Goal: Check status: Check status

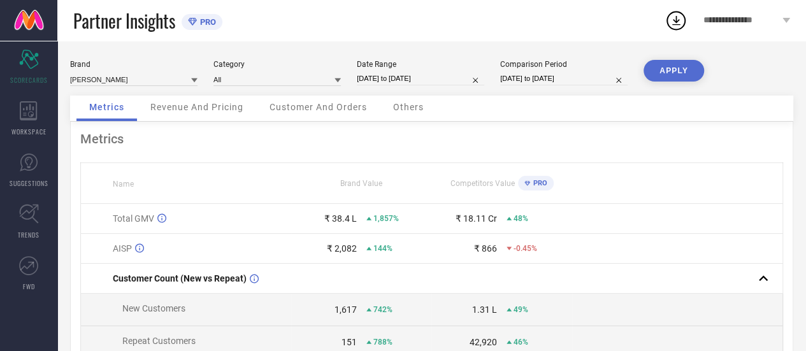
select select "6"
select select "2025"
select select "7"
select select "2025"
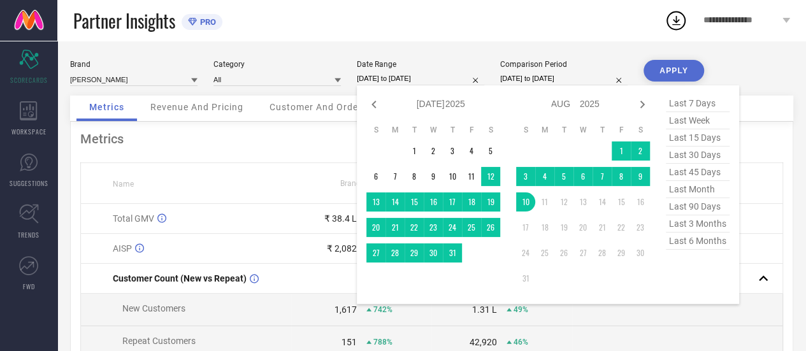
click at [398, 78] on input "[DATE] to [DATE]" at bounding box center [420, 78] width 127 height 13
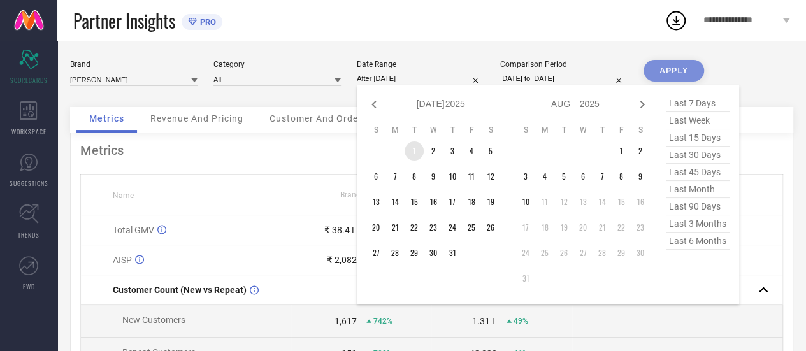
click at [418, 152] on td "1" at bounding box center [413, 150] width 19 height 19
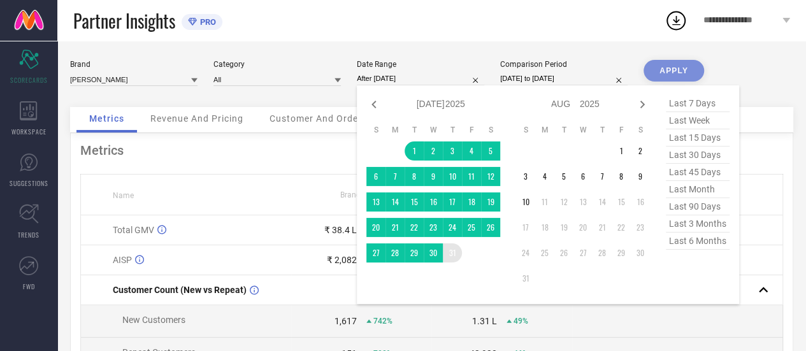
type input "[DATE] to [DATE]"
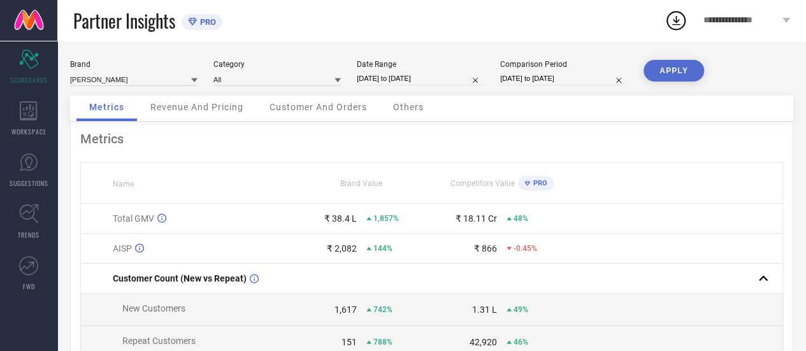
select select "6"
select select "2024"
select select "7"
select select "2024"
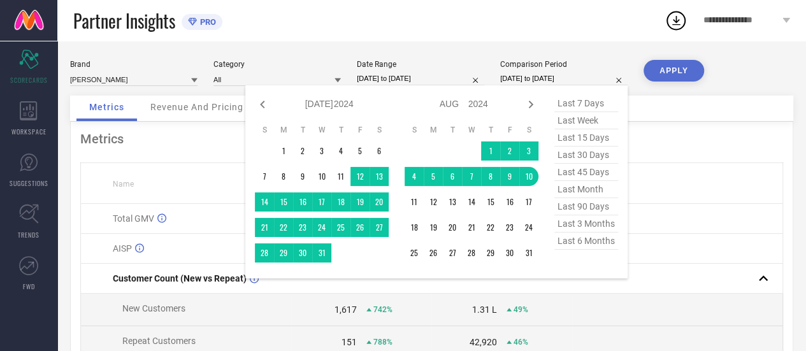
click at [543, 76] on input "[DATE] to [DATE]" at bounding box center [563, 78] width 127 height 13
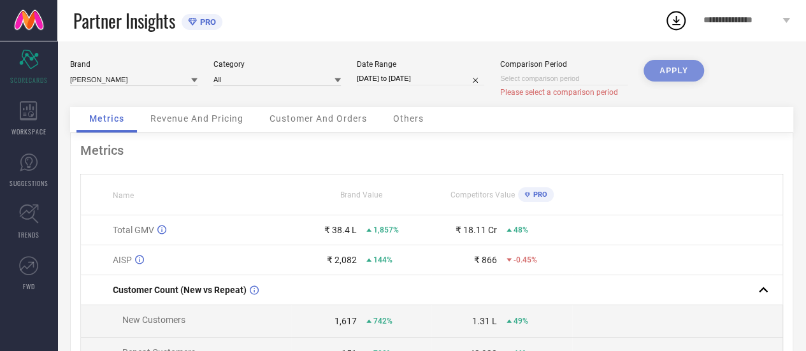
select select "7"
select select "2025"
select select "8"
select select "2025"
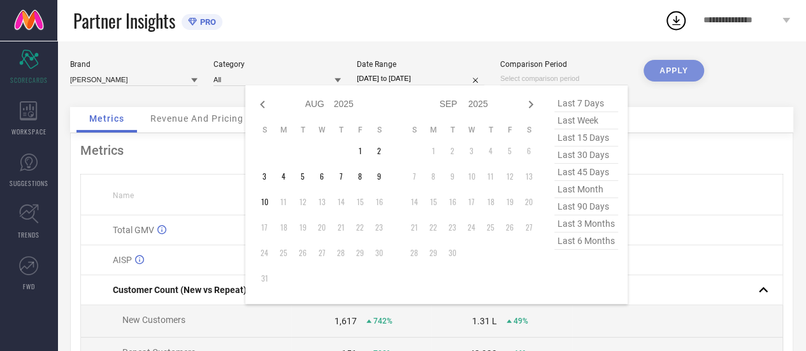
click at [553, 80] on input at bounding box center [563, 78] width 127 height 13
click at [270, 105] on div "Jan Feb Mar Apr May Jun [DATE] Aug Sep Oct Nov [DATE] 2016 2017 2018 2019 2020 …" at bounding box center [322, 104] width 134 height 18
click at [262, 103] on icon at bounding box center [262, 105] width 4 height 8
select select "6"
select select "2025"
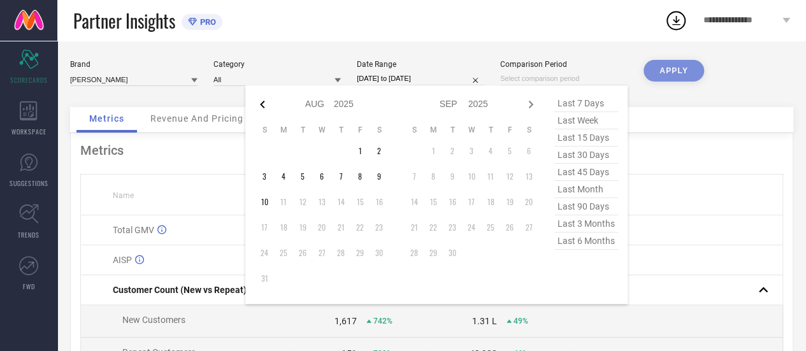
select select "7"
select select "2025"
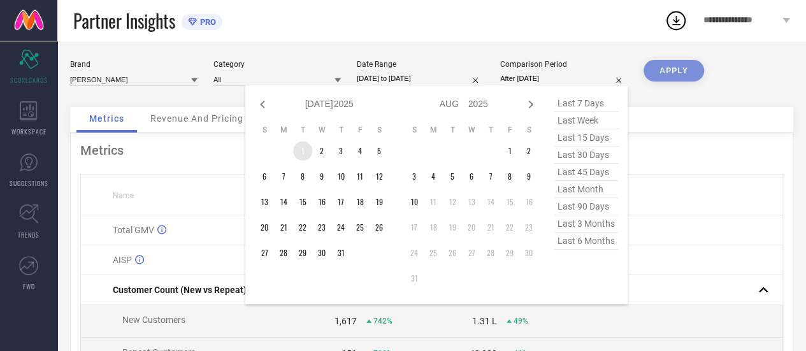
click at [308, 157] on td "1" at bounding box center [302, 150] width 19 height 19
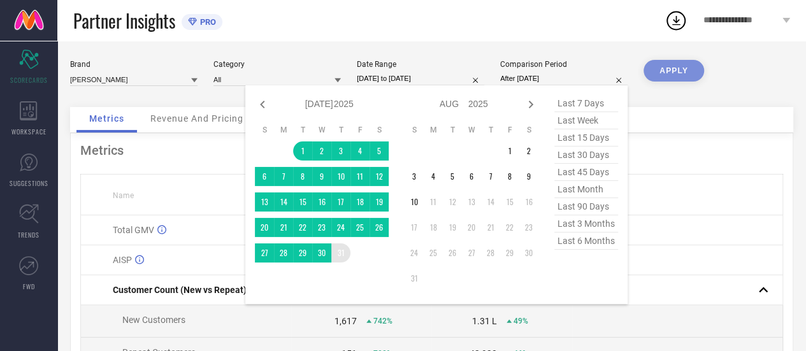
type input "[DATE] to [DATE]"
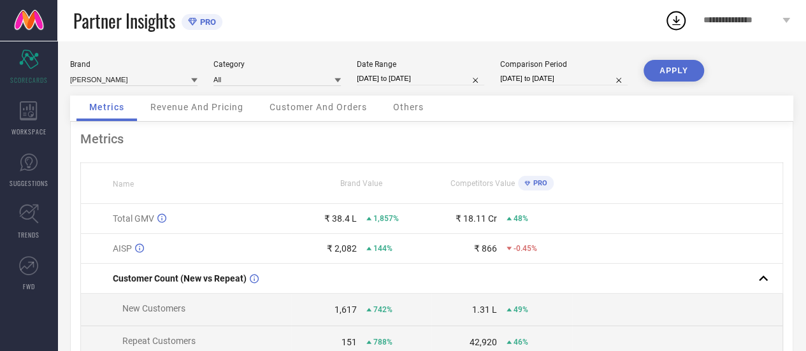
click at [436, 69] on div "Date Range [DATE] to [DATE]" at bounding box center [420, 73] width 127 height 26
select select "6"
select select "2025"
select select "7"
select select "2025"
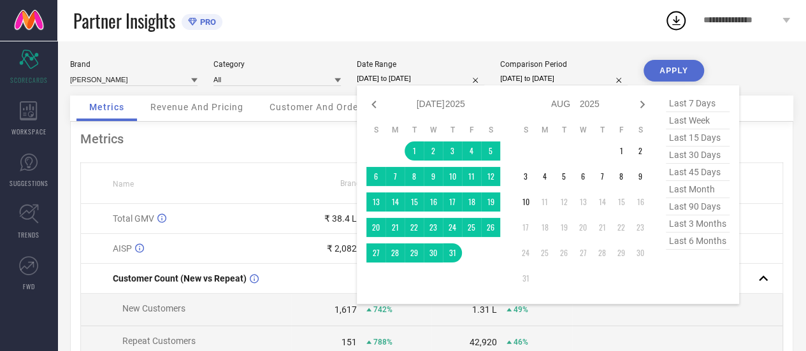
click at [438, 76] on input "[DATE] to [DATE]" at bounding box center [420, 78] width 127 height 13
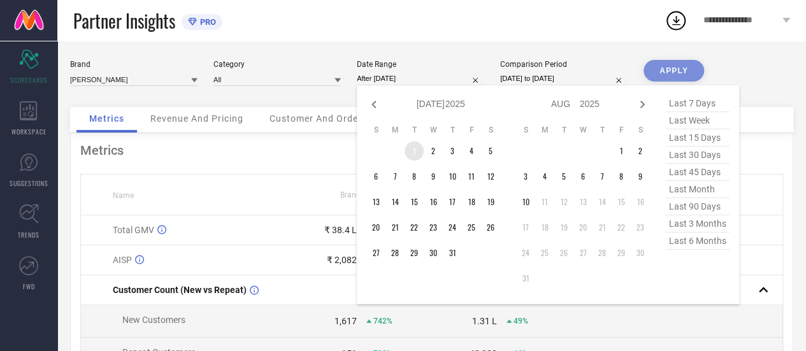
click at [414, 152] on td "1" at bounding box center [413, 150] width 19 height 19
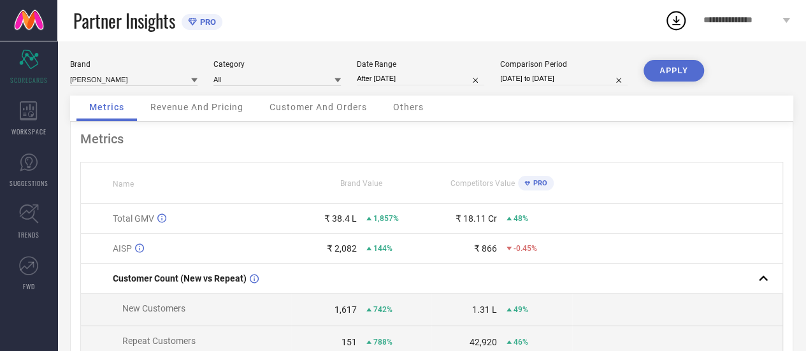
type input "[DATE] to [DATE]"
click at [679, 74] on button "APPLY" at bounding box center [673, 71] width 61 height 22
select select "6"
select select "2025"
select select "7"
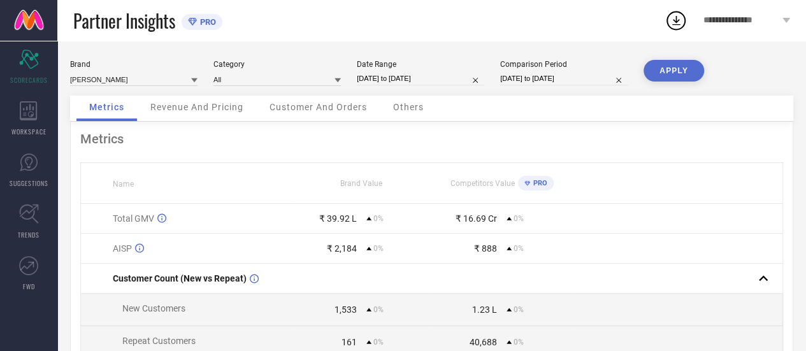
select select "2025"
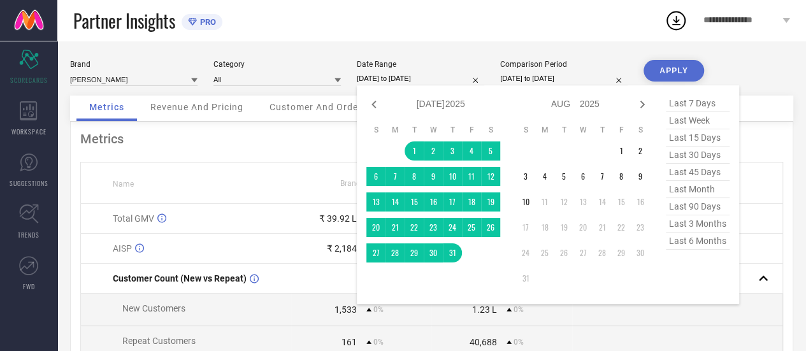
click at [430, 78] on input "[DATE] to [DATE]" at bounding box center [420, 78] width 127 height 13
click at [376, 106] on icon at bounding box center [373, 104] width 15 height 15
select select "5"
select select "2025"
select select "6"
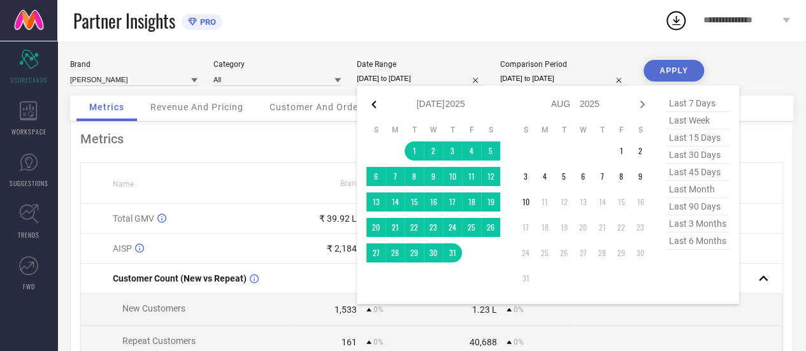
select select "2025"
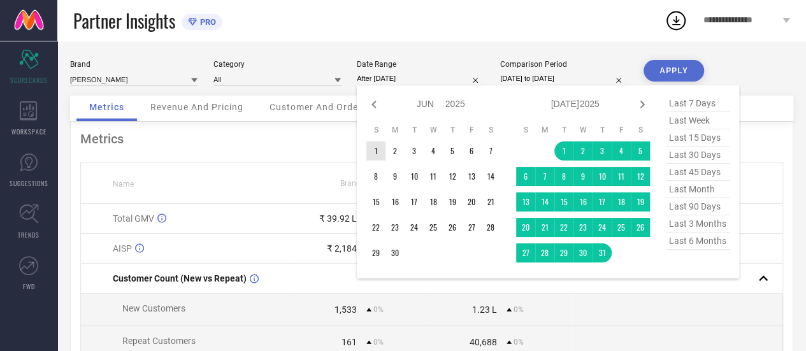
click at [381, 153] on td "1" at bounding box center [375, 150] width 19 height 19
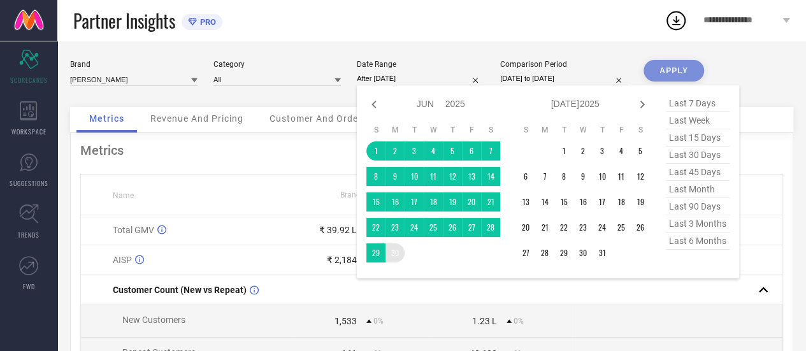
type input "[DATE] to [DATE]"
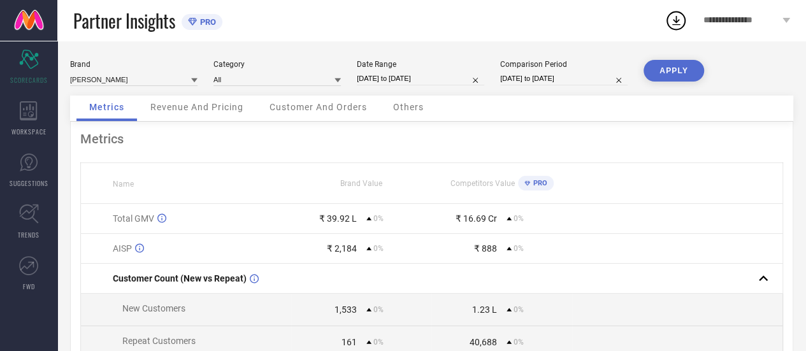
click at [535, 90] on div "Brand [PERSON_NAME] Category All Date Range [DATE] to [DATE] Comparison Period …" at bounding box center [431, 78] width 723 height 36
select select "6"
select select "2025"
select select "7"
select select "2025"
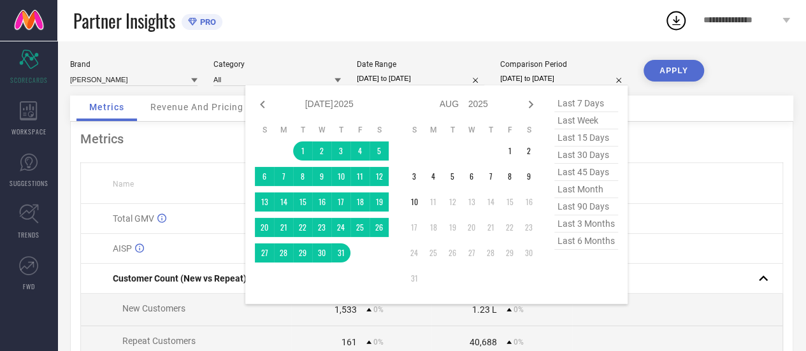
click at [543, 81] on input "[DATE] to [DATE]" at bounding box center [563, 78] width 127 height 13
click at [266, 109] on icon at bounding box center [262, 104] width 15 height 15
select select "5"
select select "2025"
select select "6"
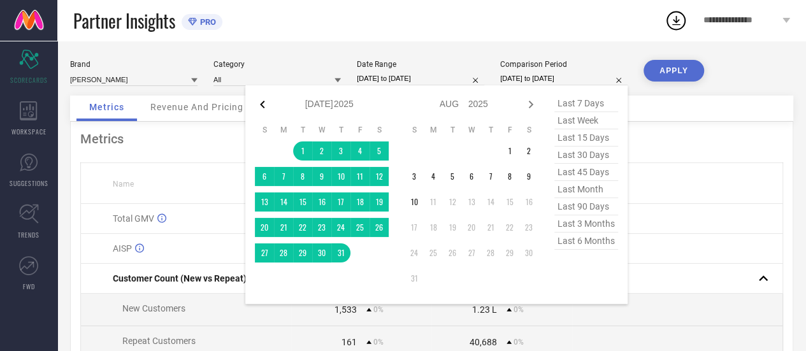
select select "2025"
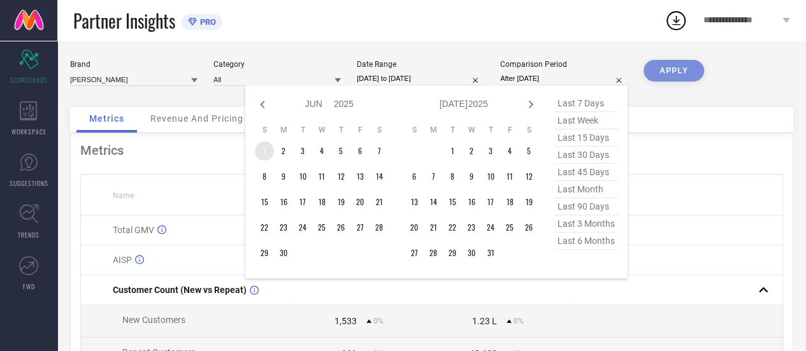
click at [267, 156] on td "1" at bounding box center [264, 150] width 19 height 19
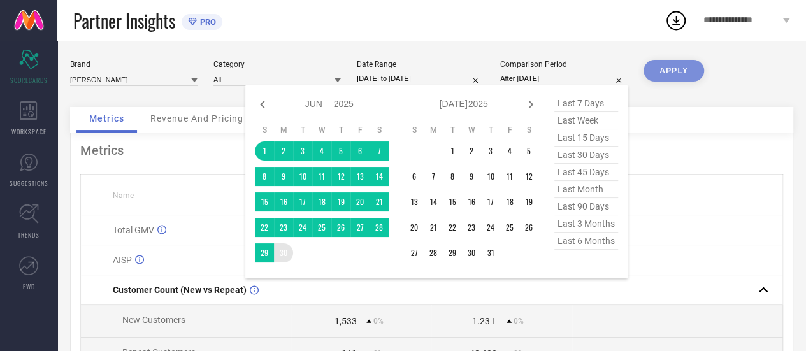
type input "[DATE] to [DATE]"
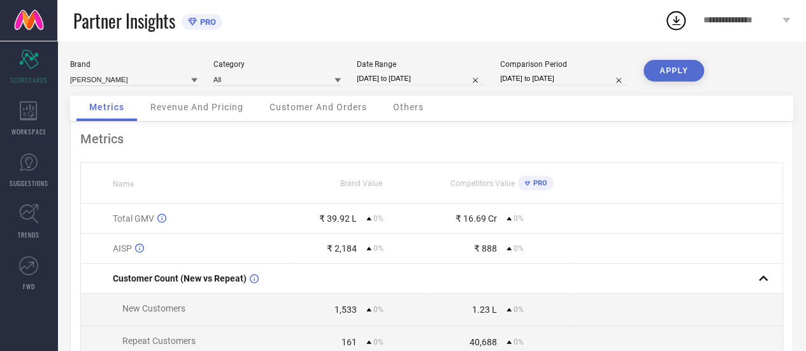
click at [676, 71] on button "APPLY" at bounding box center [673, 71] width 61 height 22
select select "5"
select select "2025"
select select "6"
select select "2025"
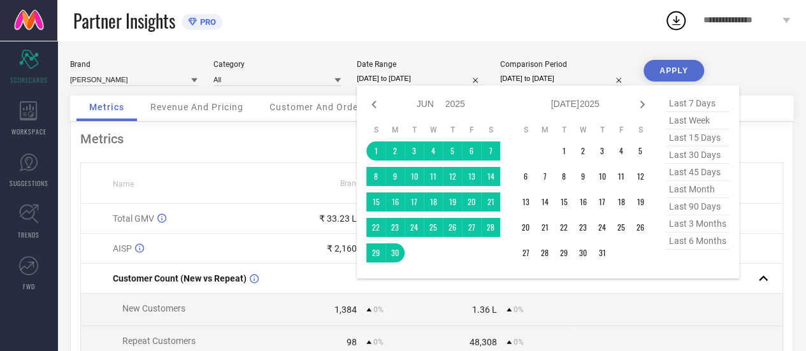
click at [396, 78] on input "[DATE] to [DATE]" at bounding box center [420, 78] width 127 height 13
click at [375, 99] on icon at bounding box center [373, 104] width 15 height 15
select select "4"
select select "2025"
select select "5"
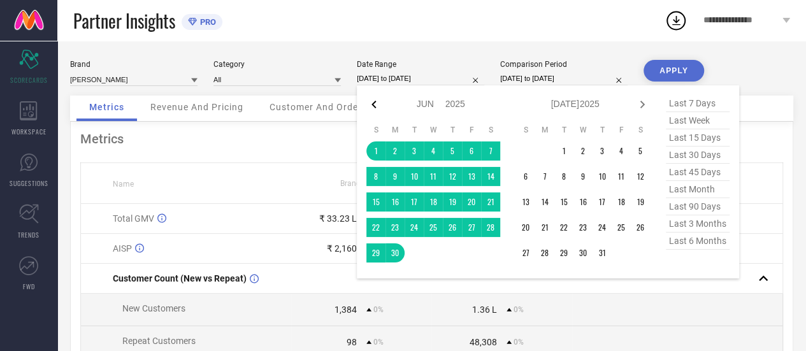
select select "2025"
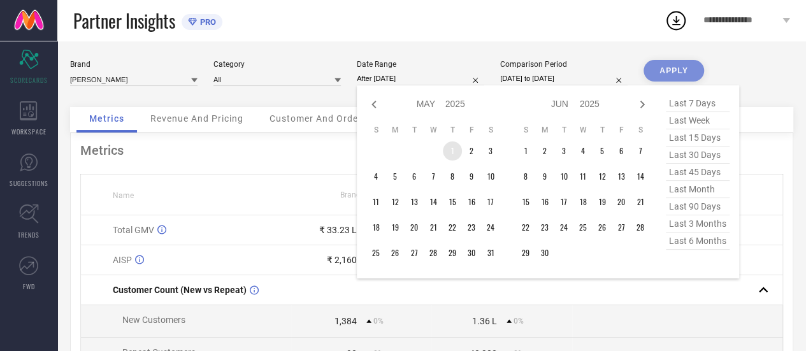
click at [447, 161] on table "S M T W T F S 1 2 3 4 5 6 7 8 9 10 11 12 13 14 15 16 17 18 19 20 21 22 23 24 25…" at bounding box center [433, 193] width 134 height 150
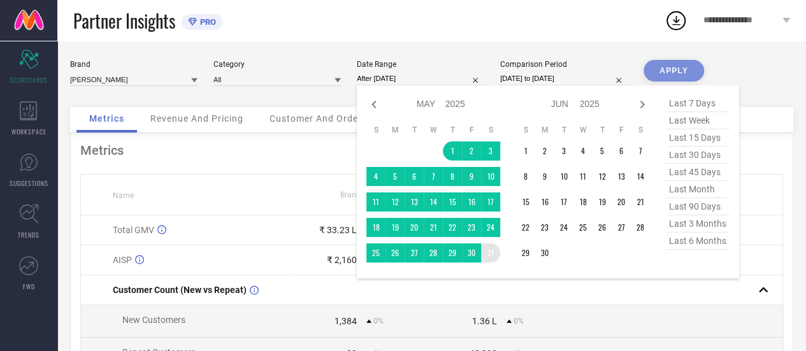
type input "[DATE] to [DATE]"
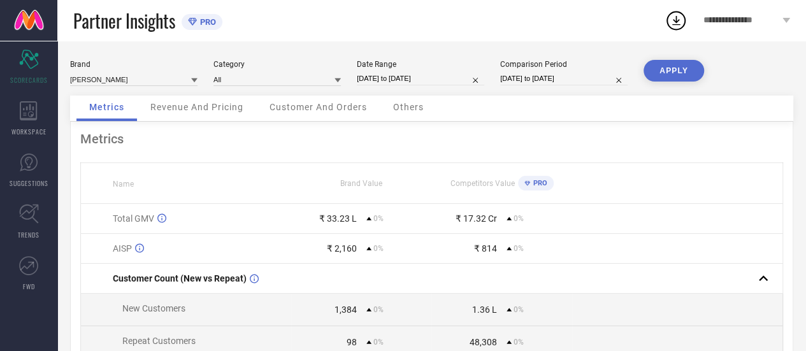
select select "5"
select select "2025"
select select "6"
select select "2025"
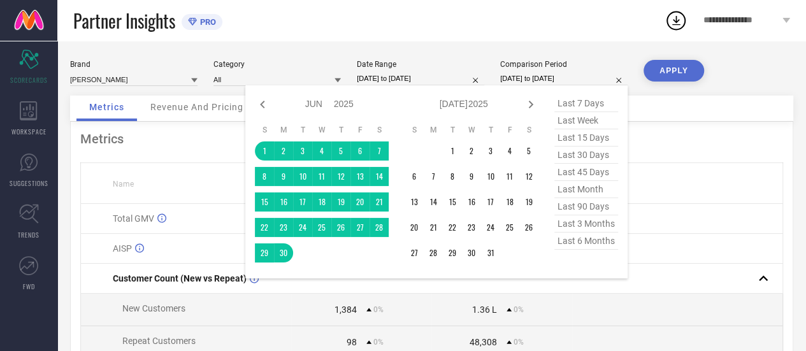
click at [541, 73] on input "[DATE] to [DATE]" at bounding box center [563, 78] width 127 height 13
click at [265, 108] on icon at bounding box center [262, 104] width 15 height 15
select select "4"
select select "2025"
select select "5"
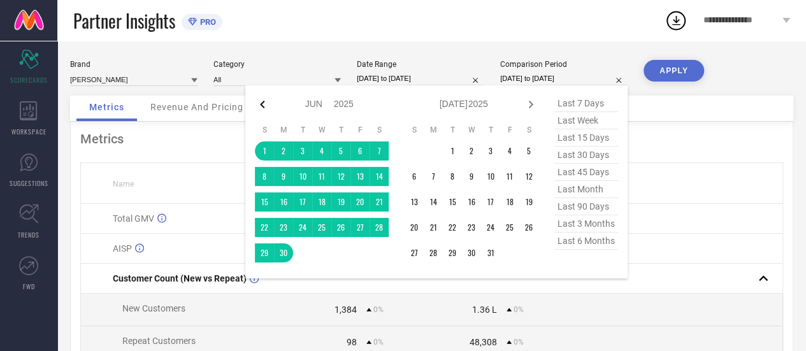
select select "2025"
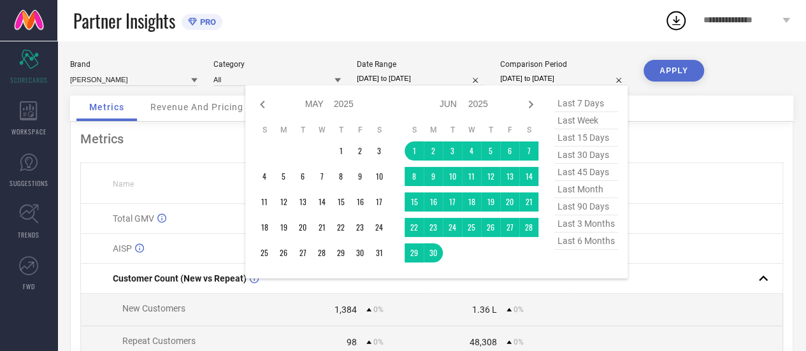
click at [265, 108] on icon at bounding box center [262, 104] width 15 height 15
select select "3"
select select "2025"
select select "4"
select select "2025"
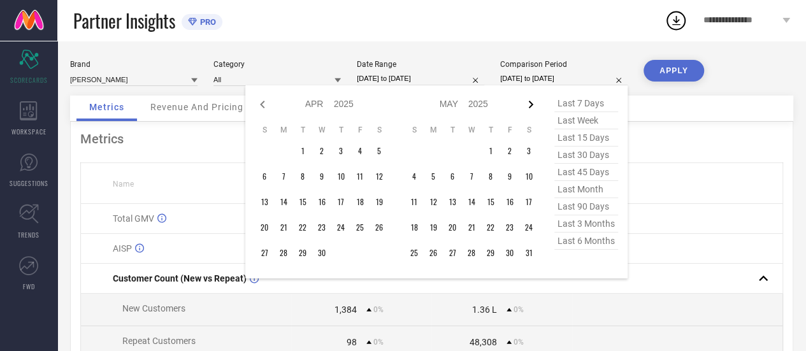
click at [534, 105] on icon at bounding box center [530, 104] width 15 height 15
select select "4"
select select "2025"
select select "5"
select select "2025"
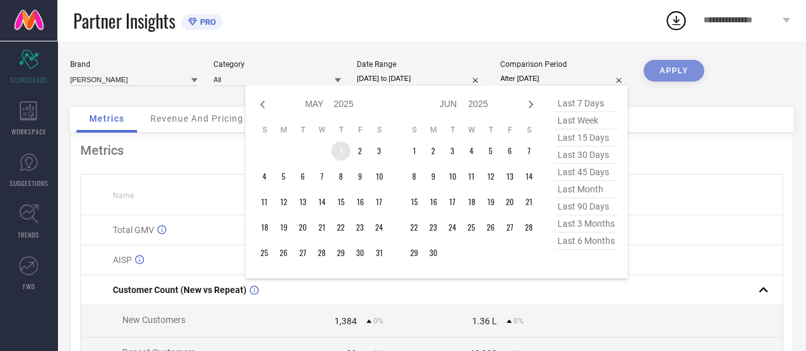
click at [336, 148] on td "1" at bounding box center [340, 150] width 19 height 19
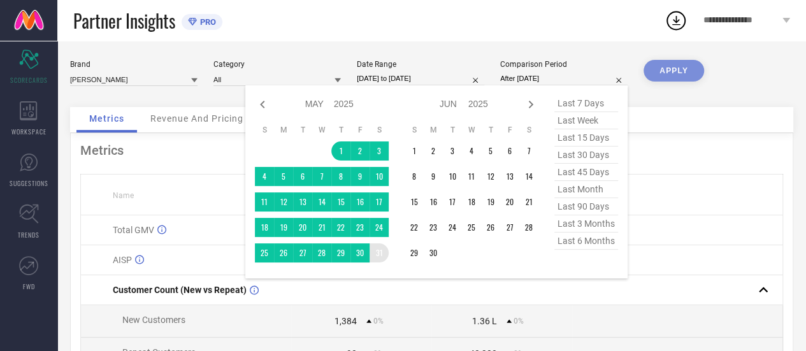
type input "[DATE] to [DATE]"
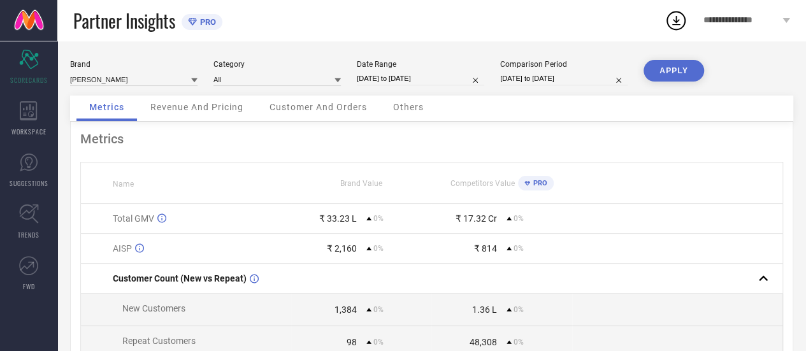
click at [684, 66] on button "APPLY" at bounding box center [673, 71] width 61 height 22
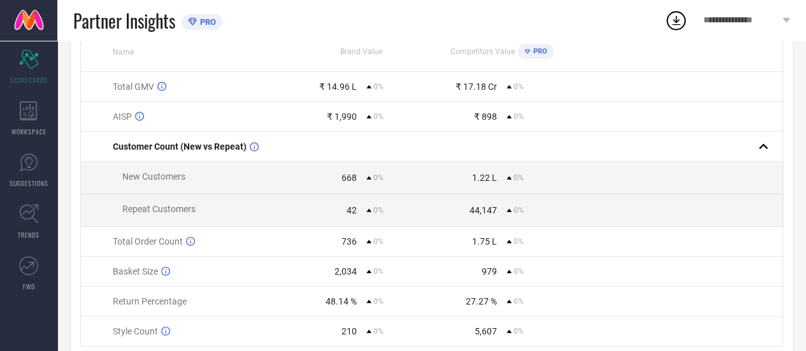
scroll to position [127, 0]
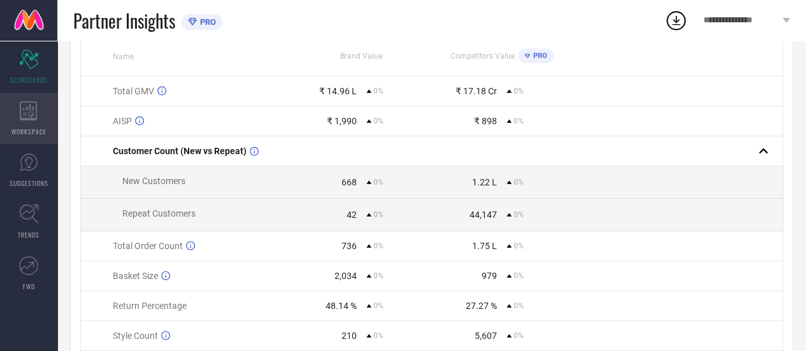
click at [32, 108] on icon at bounding box center [29, 110] width 18 height 19
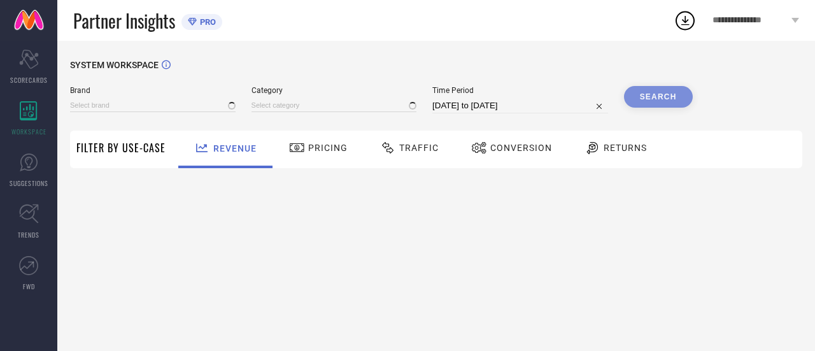
type input "[PERSON_NAME]"
type input "All"
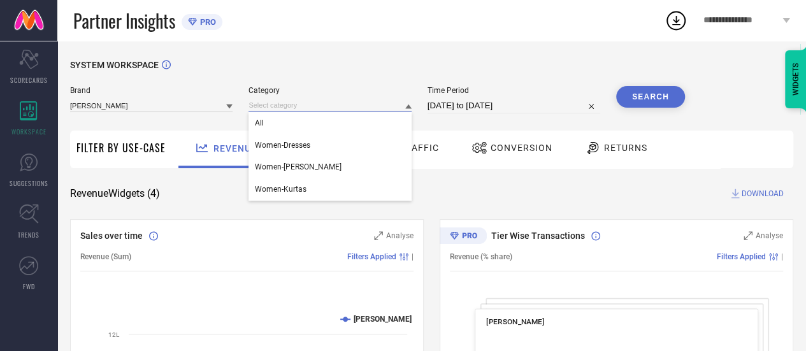
click at [348, 103] on input at bounding box center [329, 105] width 162 height 13
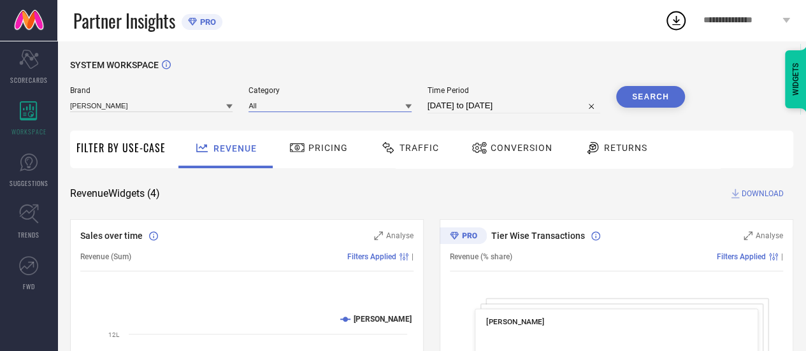
click at [348, 103] on input at bounding box center [329, 105] width 162 height 13
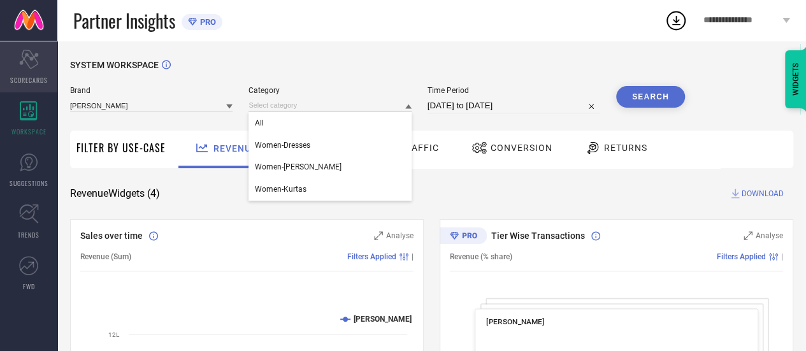
click at [43, 57] on div "Scorecard SCORECARDS" at bounding box center [28, 66] width 57 height 51
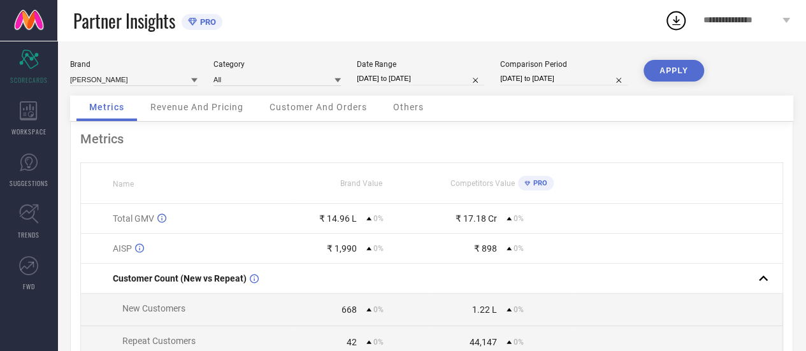
select select "4"
select select "2025"
select select "5"
select select "2025"
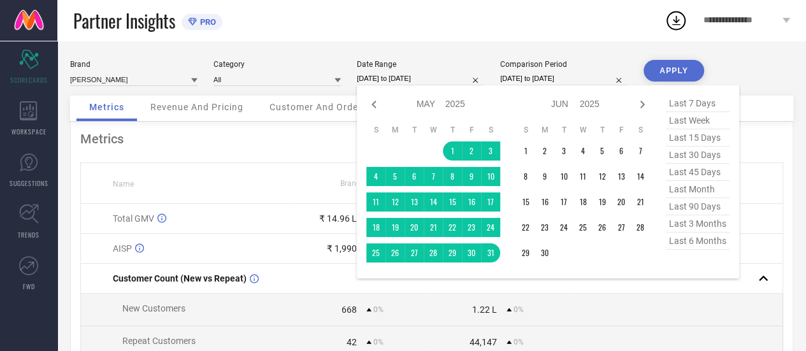
click at [393, 84] on input "[DATE] to [DATE]" at bounding box center [420, 78] width 127 height 13
click at [642, 111] on icon at bounding box center [641, 104] width 15 height 15
select select "5"
select select "2025"
select select "6"
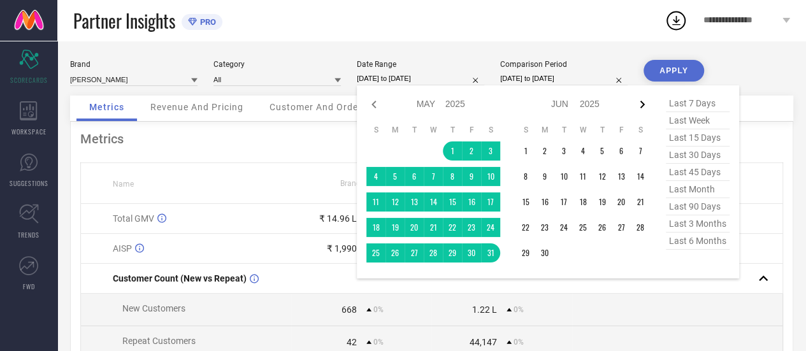
select select "2025"
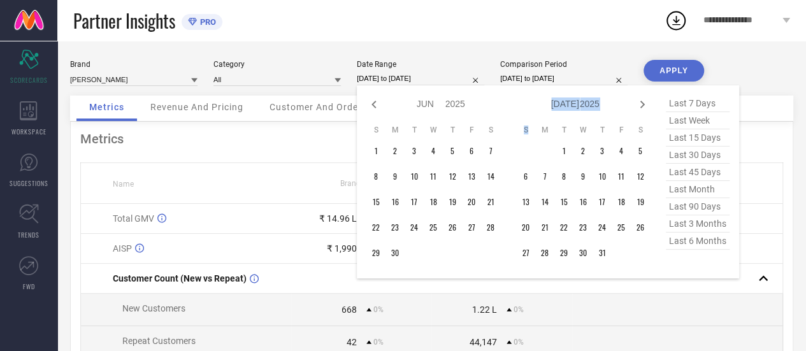
click at [642, 111] on icon at bounding box center [641, 104] width 15 height 15
select select "6"
select select "2025"
select select "7"
select select "2025"
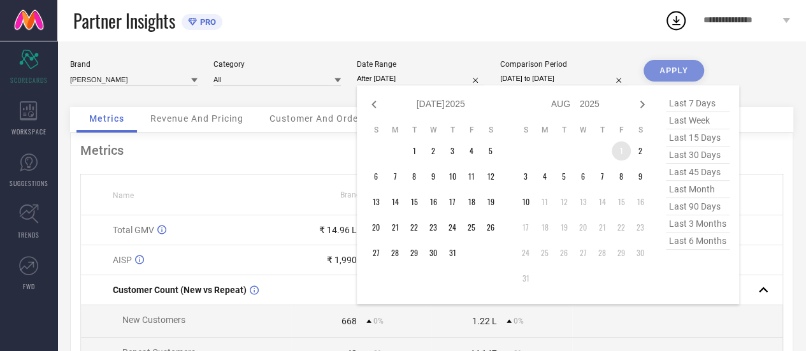
click at [621, 143] on td "1" at bounding box center [620, 150] width 19 height 19
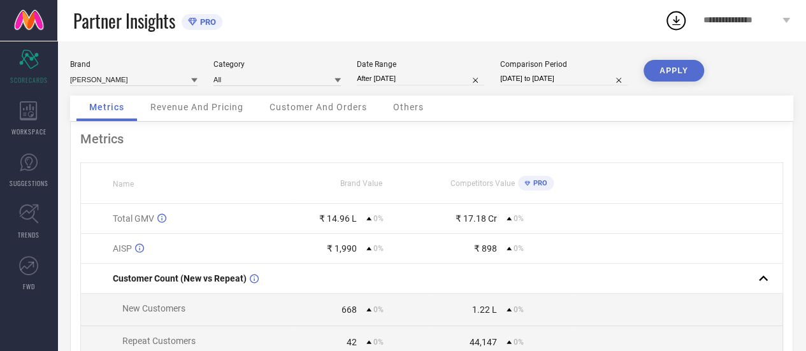
type input "[DATE] to [DATE]"
select select "4"
select select "2025"
select select "5"
select select "2025"
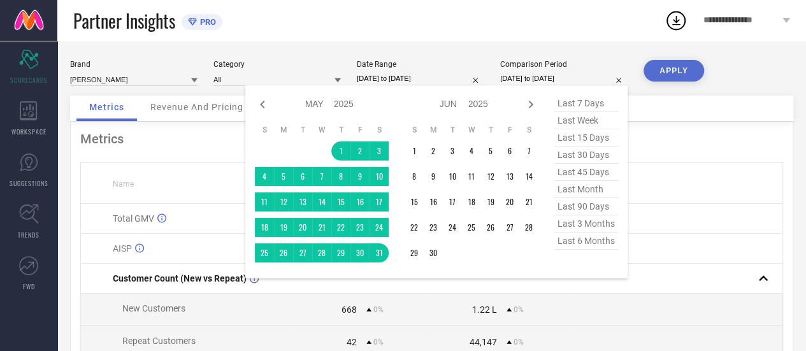
click at [556, 83] on input "[DATE] to [DATE]" at bounding box center [563, 78] width 127 height 13
click at [529, 107] on icon at bounding box center [530, 104] width 15 height 15
select select "5"
select select "2025"
select select "6"
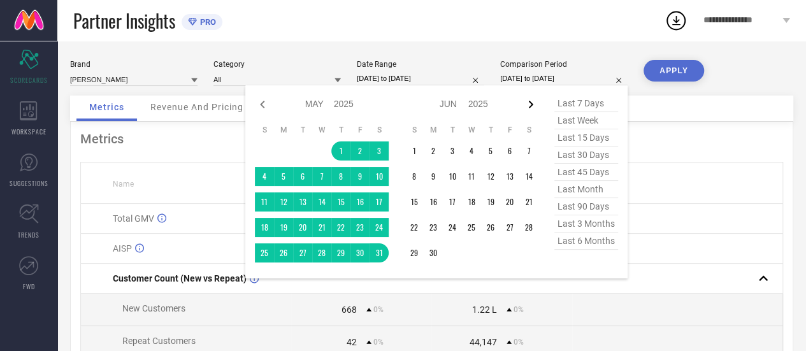
select select "2025"
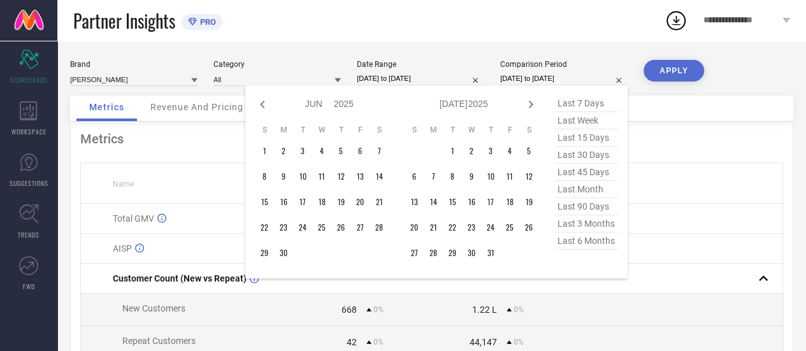
click at [529, 107] on icon at bounding box center [530, 104] width 15 height 15
select select "6"
select select "2025"
select select "7"
select select "2025"
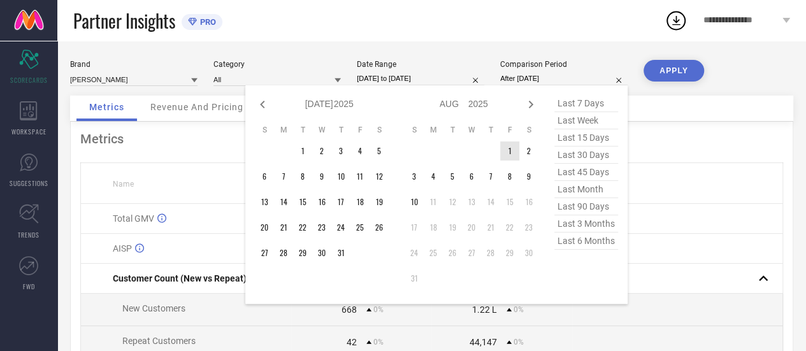
click at [503, 147] on td "1" at bounding box center [509, 150] width 19 height 19
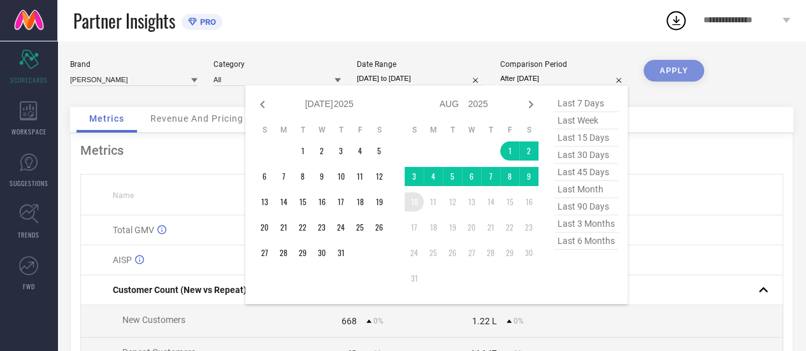
type input "[DATE] to [DATE]"
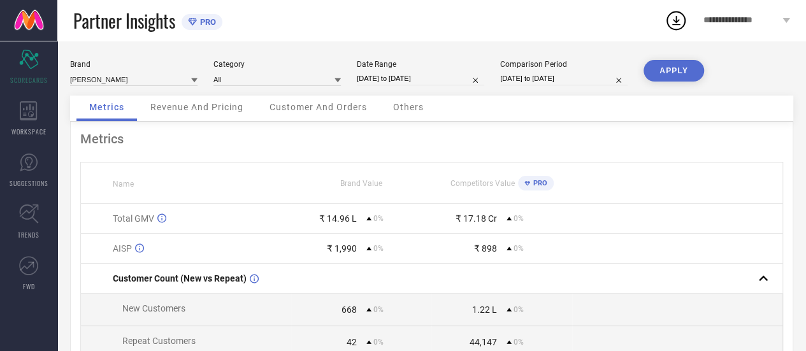
click at [661, 67] on button "APPLY" at bounding box center [673, 71] width 61 height 22
select select "7"
select select "2025"
select select "8"
select select "2025"
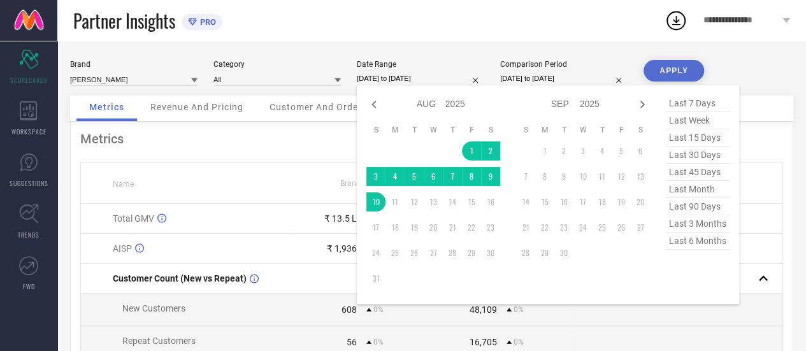
click at [413, 78] on input "[DATE] to [DATE]" at bounding box center [420, 78] width 127 height 13
click at [374, 102] on icon at bounding box center [373, 105] width 4 height 8
select select "6"
select select "2025"
select select "7"
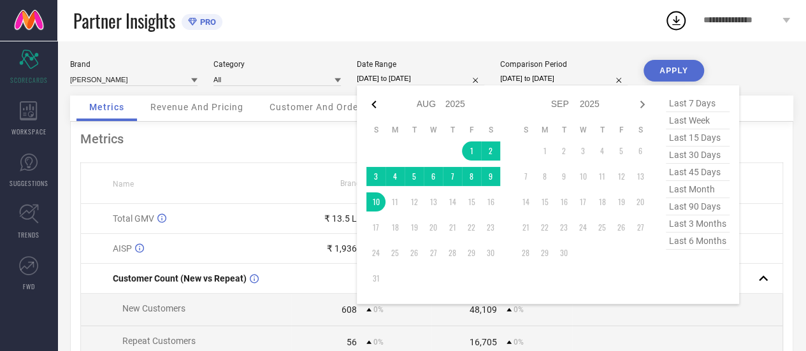
select select "2025"
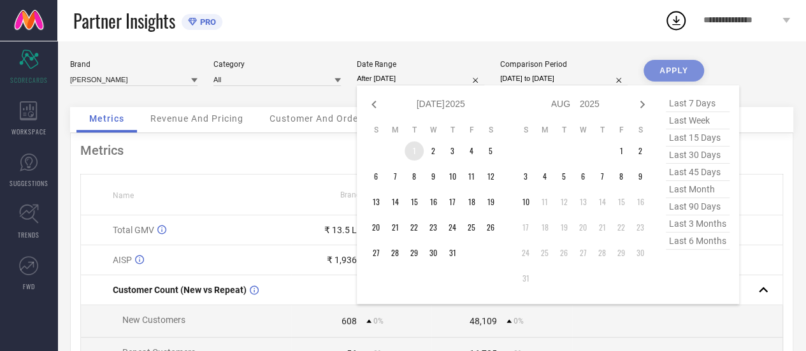
click at [415, 157] on td "1" at bounding box center [413, 150] width 19 height 19
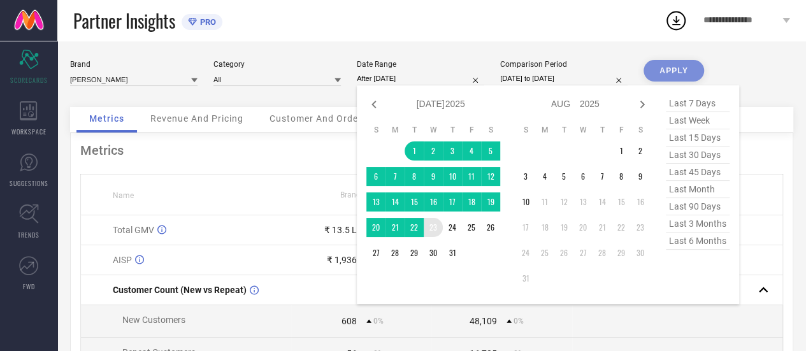
type input "[DATE] to [DATE]"
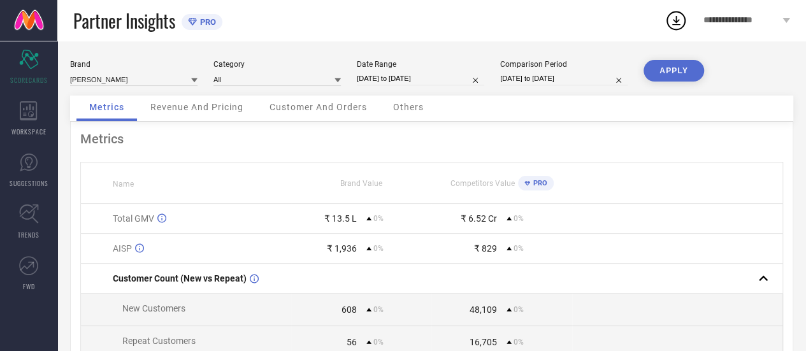
select select "7"
select select "2025"
select select "8"
select select "2025"
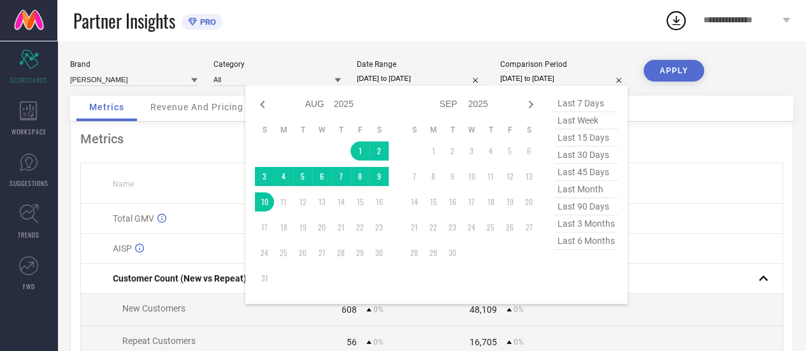
click at [546, 85] on input "[DATE] to [DATE]" at bounding box center [563, 78] width 127 height 13
click at [264, 105] on icon at bounding box center [262, 104] width 15 height 15
select select "6"
select select "2025"
select select "7"
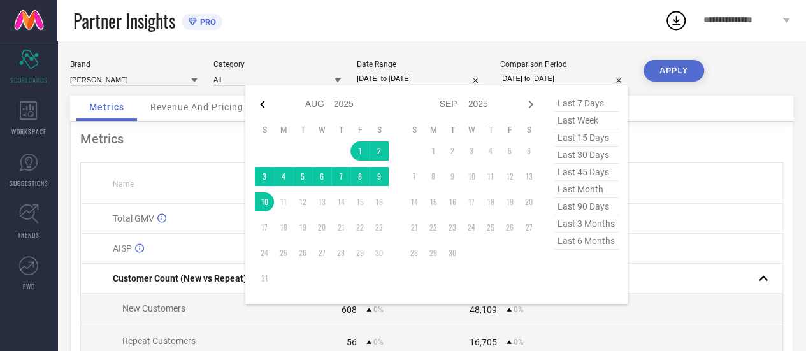
select select "2025"
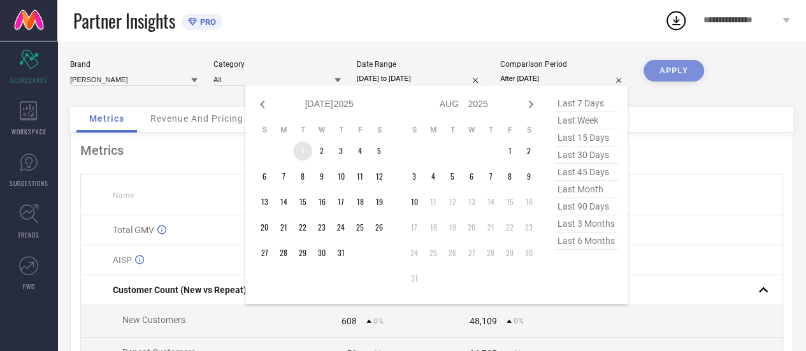
click at [301, 152] on td "1" at bounding box center [302, 150] width 19 height 19
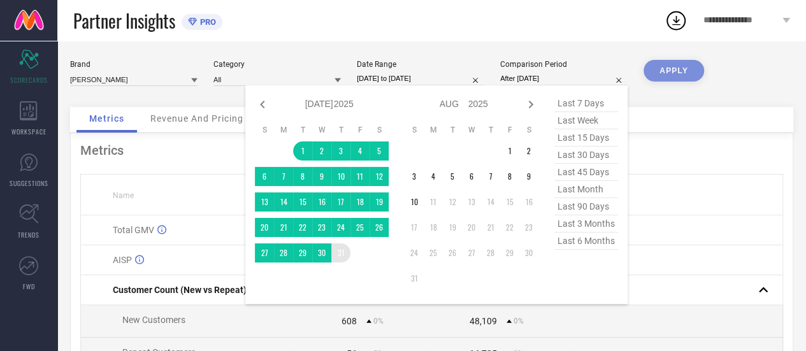
type input "[DATE] to [DATE]"
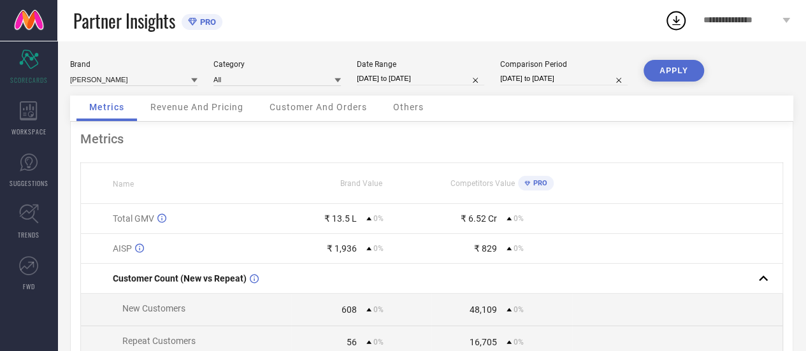
click at [666, 69] on button "APPLY" at bounding box center [673, 71] width 61 height 22
